Goal: Information Seeking & Learning: Find specific page/section

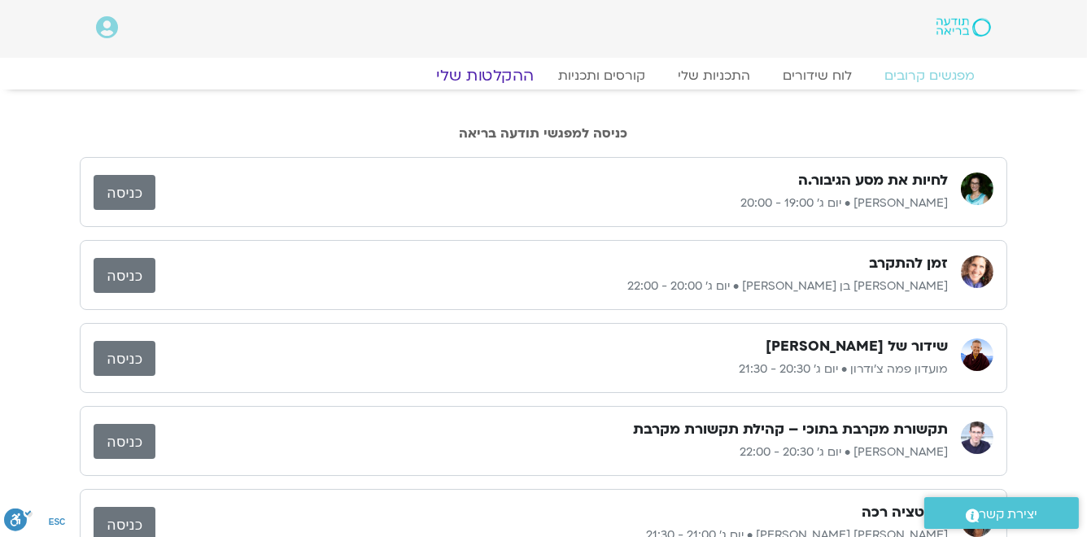
click at [509, 80] on link "ההקלטות שלי" at bounding box center [485, 76] width 137 height 20
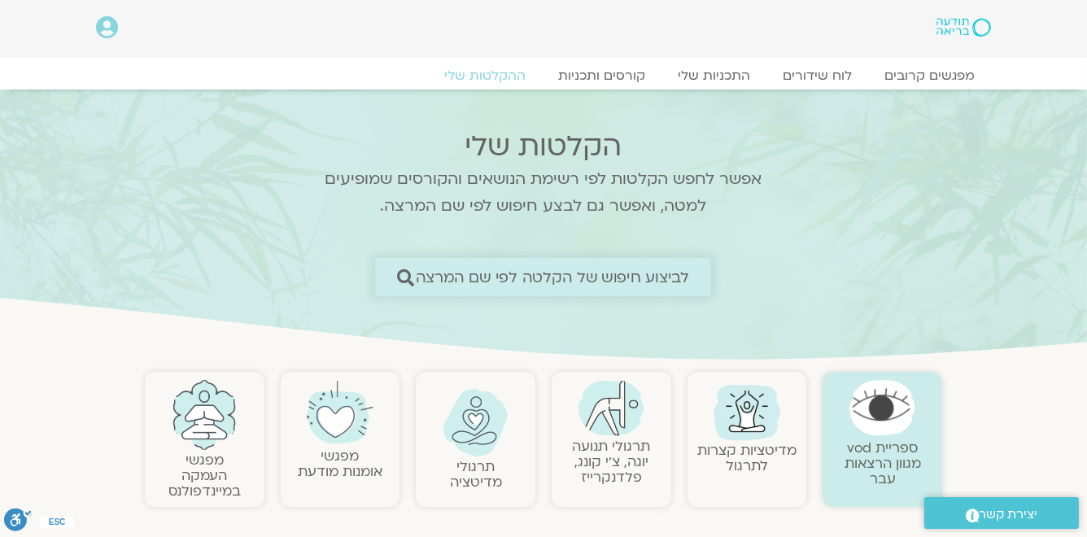
click at [514, 284] on span "לביצוע חיפוש של הקלטה לפי שם המרצה" at bounding box center [553, 276] width 274 height 17
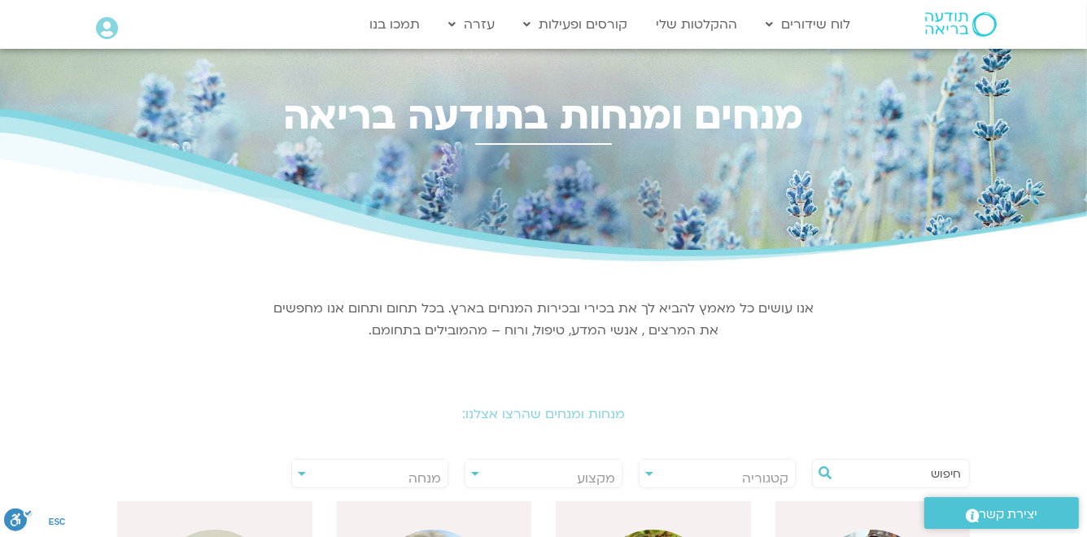
click at [417, 477] on span "מנחה" at bounding box center [424, 478] width 33 height 18
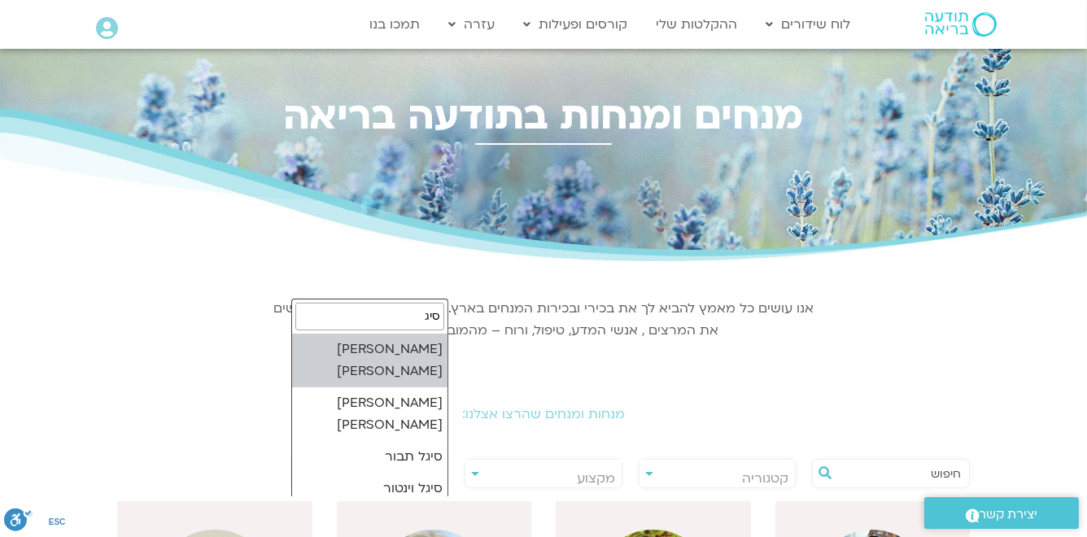
type input "סיג"
select select "*****"
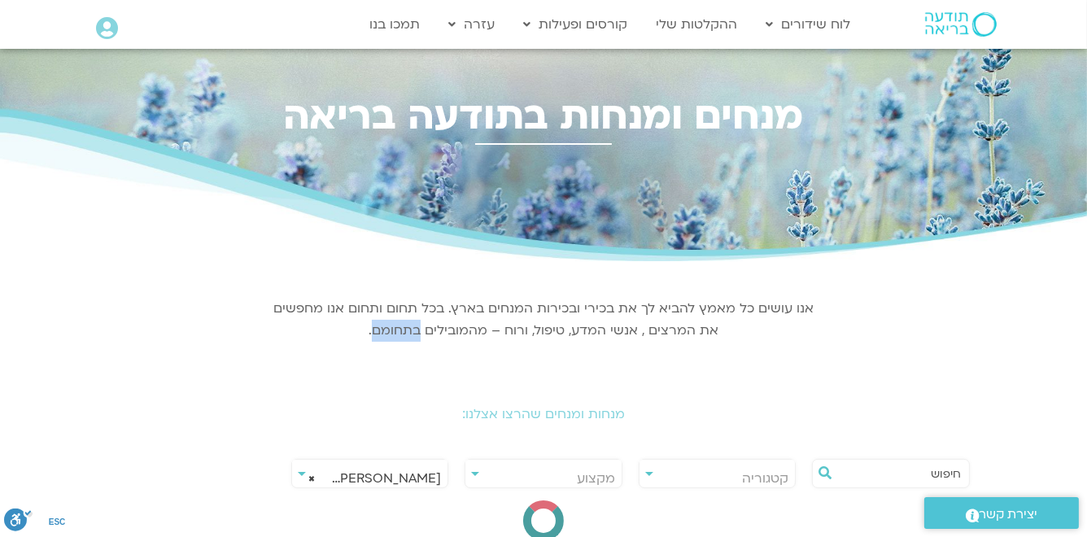
click at [392, 347] on div "אנו עושים כל מאמץ להביא לך את בכירי ובכירות המנחים בארץ. בכל תחום ותחום אנו מחפ…" at bounding box center [543, 317] width 545 height 81
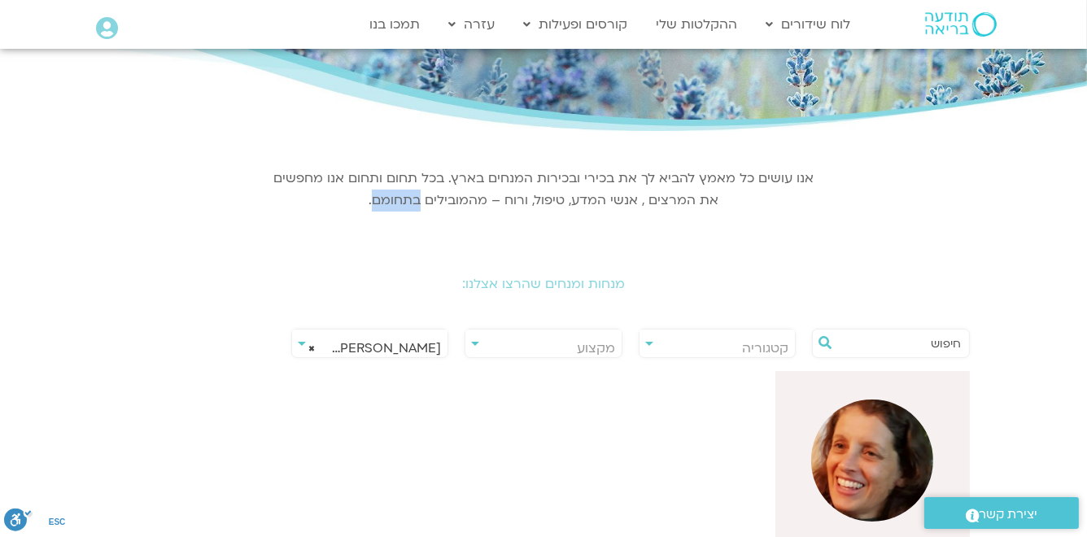
scroll to position [195, 0]
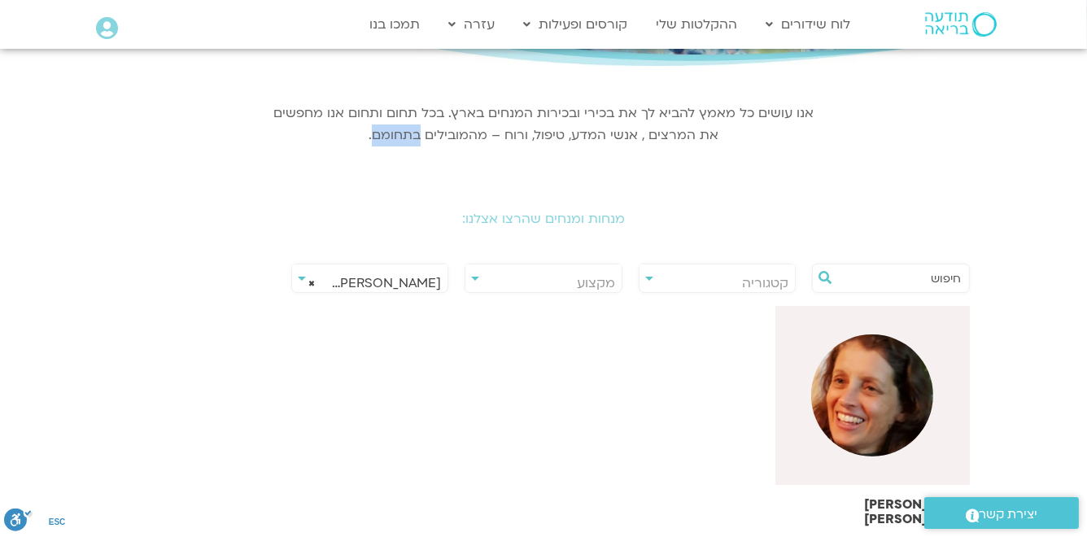
click at [857, 408] on img at bounding box center [872, 395] width 122 height 122
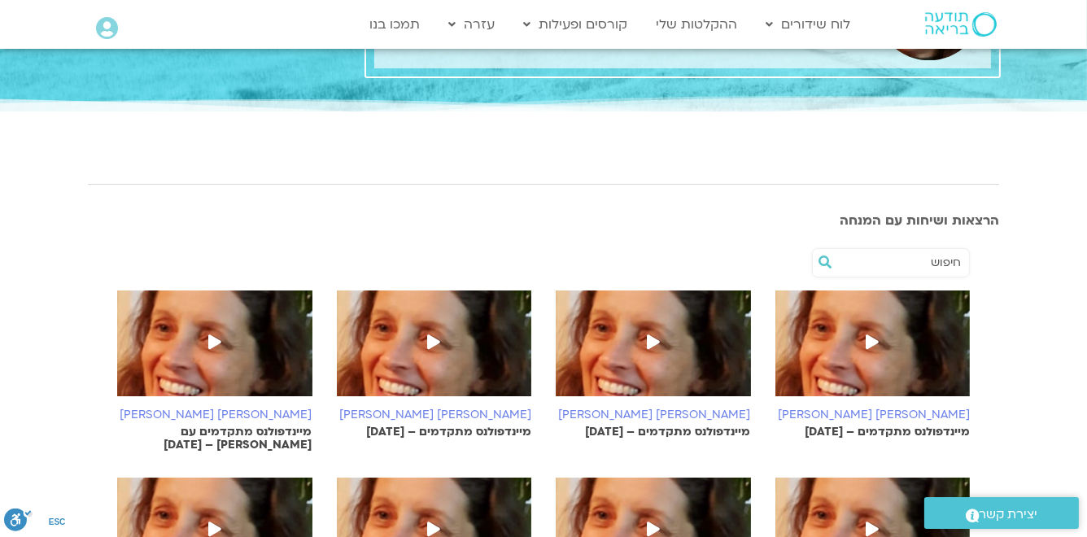
scroll to position [195, 0]
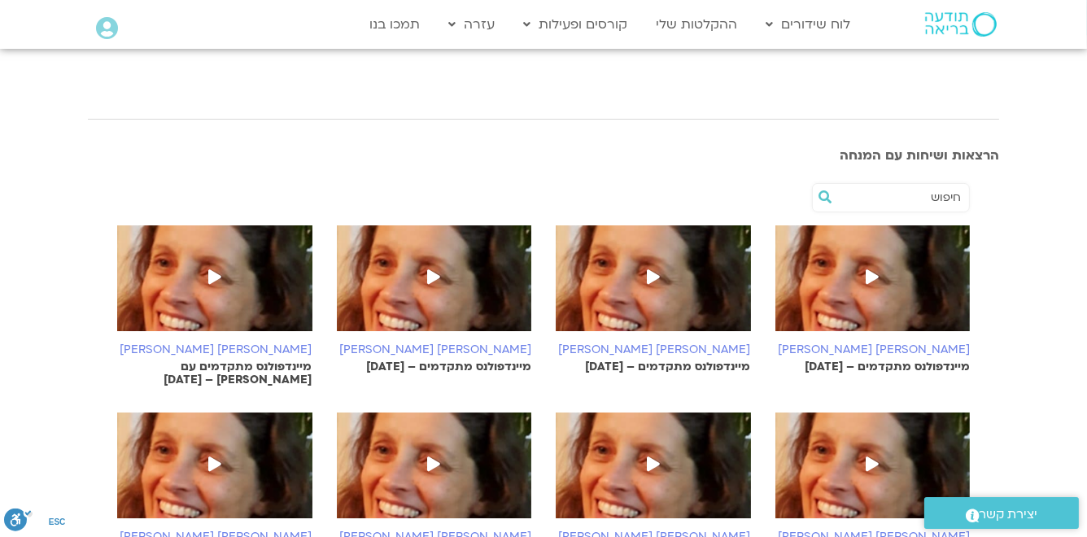
click at [654, 273] on icon at bounding box center [653, 276] width 13 height 15
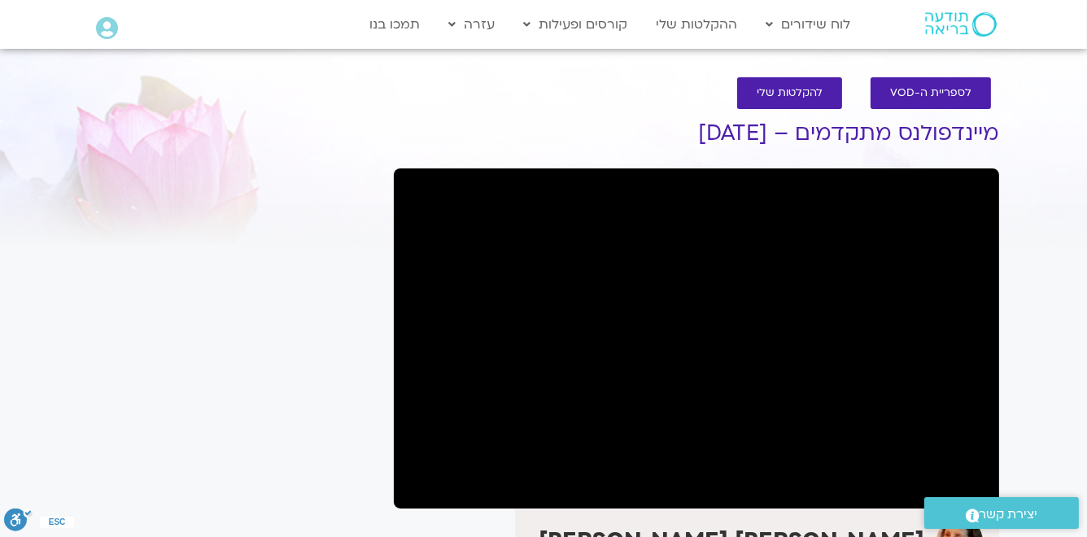
scroll to position [130, 0]
